Goal: Task Accomplishment & Management: Use online tool/utility

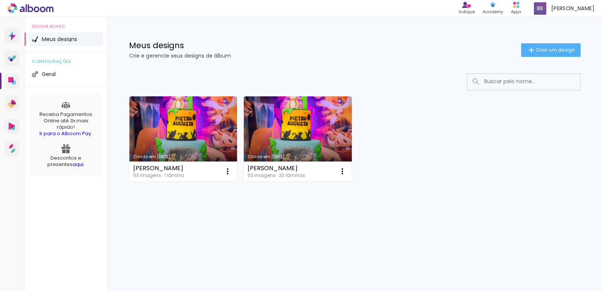
click at [68, 136] on link "Ir para o Alboom Pay" at bounding box center [65, 133] width 52 height 7
click at [544, 49] on span "Criar um design" at bounding box center [554, 49] width 39 height 5
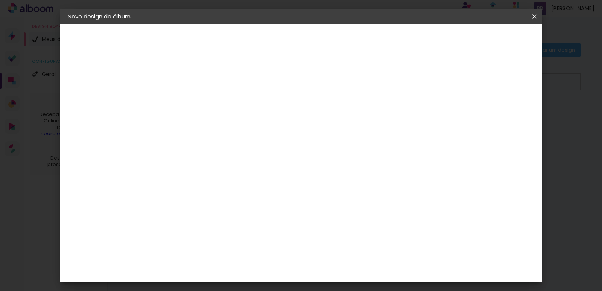
click at [191, 99] on input at bounding box center [191, 101] width 0 height 12
type input "Album teste"
type paper-input "Album teste"
click at [0, 0] on slot "Avançar" at bounding box center [0, 0] width 0 height 0
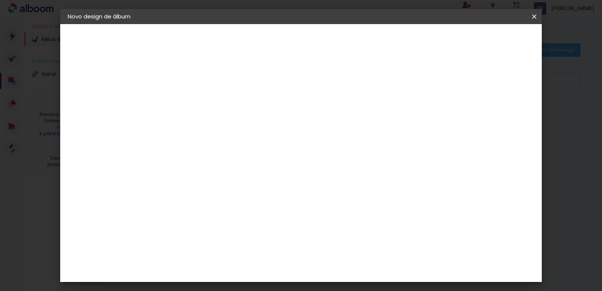
click at [0, 0] on slot "Avançar" at bounding box center [0, 0] width 0 height 0
click at [220, 125] on input "text" at bounding box center [205, 131] width 29 height 12
click at [328, 126] on paper-item "Padrão" at bounding box center [349, 124] width 150 height 15
type input "Padrão"
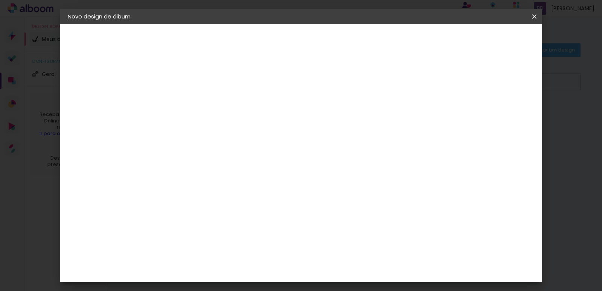
scroll to position [38, 0]
click at [241, 196] on span "30 × 25" at bounding box center [223, 206] width 35 height 20
click at [324, 88] on div "Opções disponíveis Padrão Tamanho Escolha o tamanho Horizontal Modelo Fechado L…" at bounding box center [241, 56] width 167 height 64
